Goal: Task Accomplishment & Management: Manage account settings

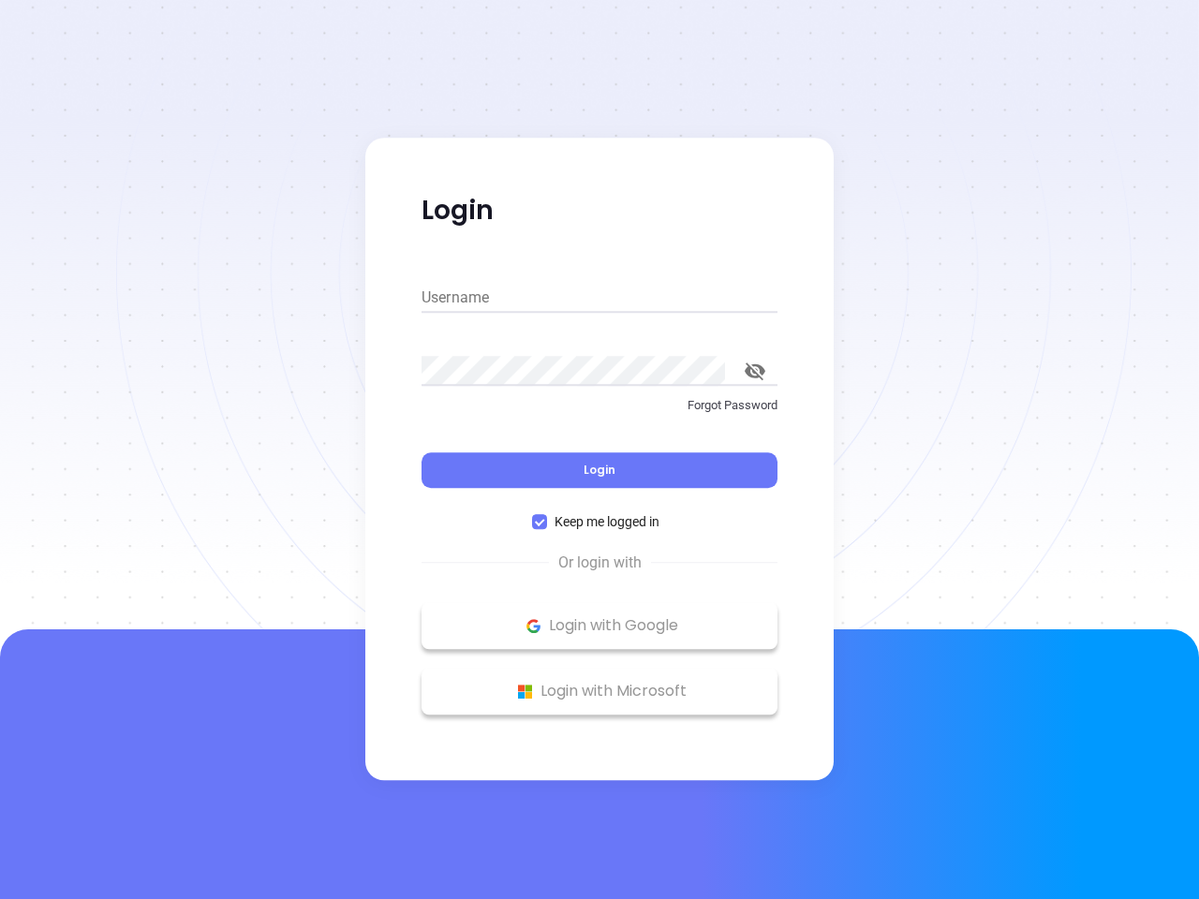
click at [599, 450] on div "Login" at bounding box center [600, 459] width 356 height 58
click at [599, 298] on input "Username" at bounding box center [600, 298] width 356 height 30
click at [755, 371] on icon "toggle password visibility" at bounding box center [755, 372] width 21 height 18
click at [599, 470] on span "Login" at bounding box center [600, 470] width 32 height 16
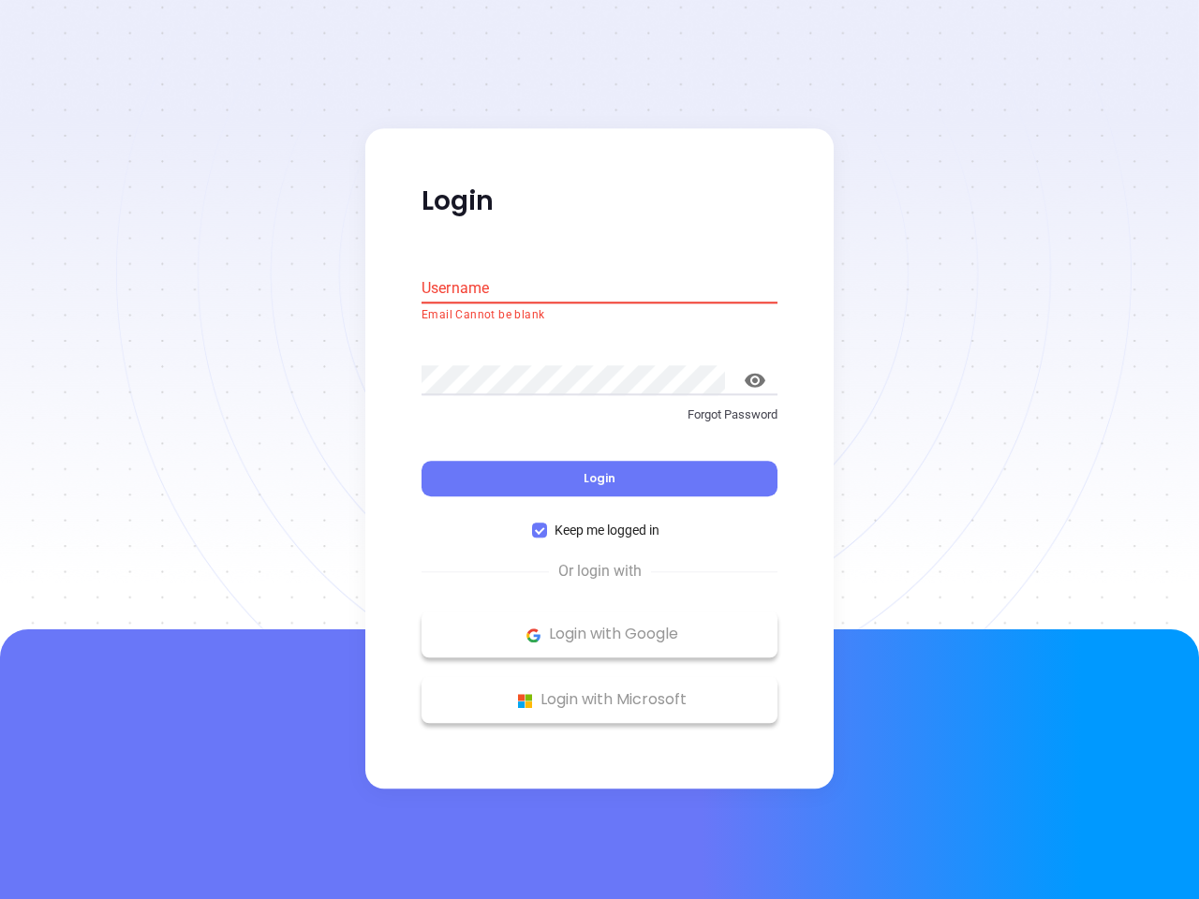
click at [599, 522] on span "Keep me logged in" at bounding box center [607, 531] width 120 height 21
click at [547, 524] on input "Keep me logged in" at bounding box center [539, 531] width 15 height 15
checkbox input "false"
click at [599, 626] on p "Login with Google" at bounding box center [599, 635] width 337 height 28
click at [599, 691] on p "Login with Microsoft" at bounding box center [599, 701] width 337 height 28
